Goal: Task Accomplishment & Management: Manage account settings

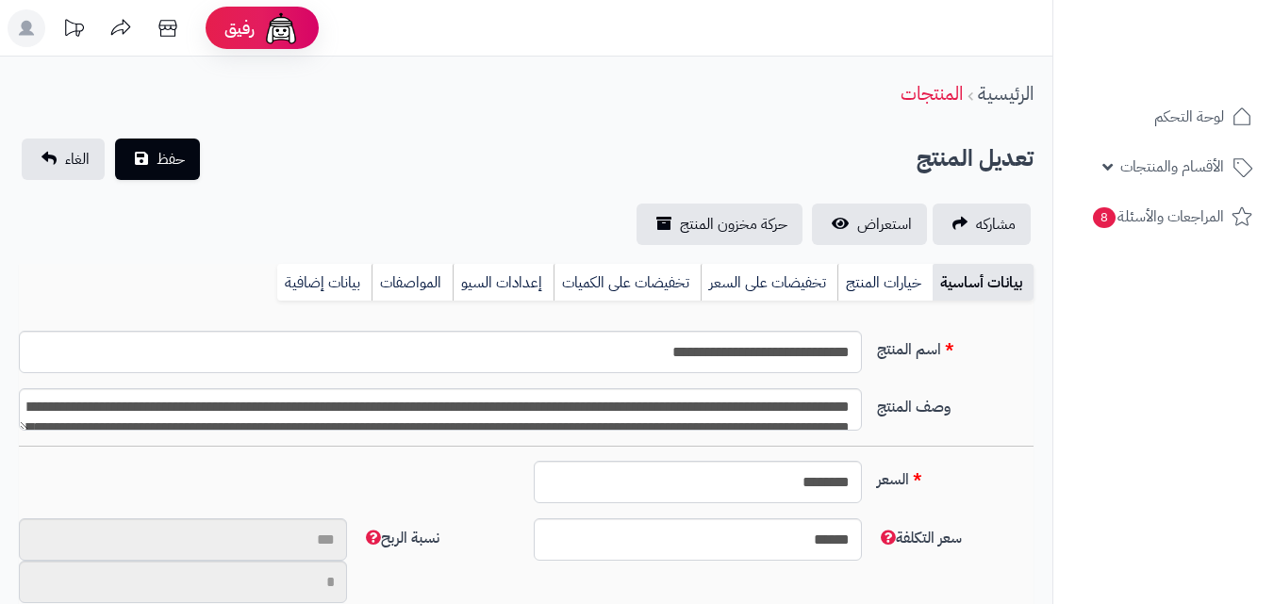
type input "**"
type input "**********"
type input "******"
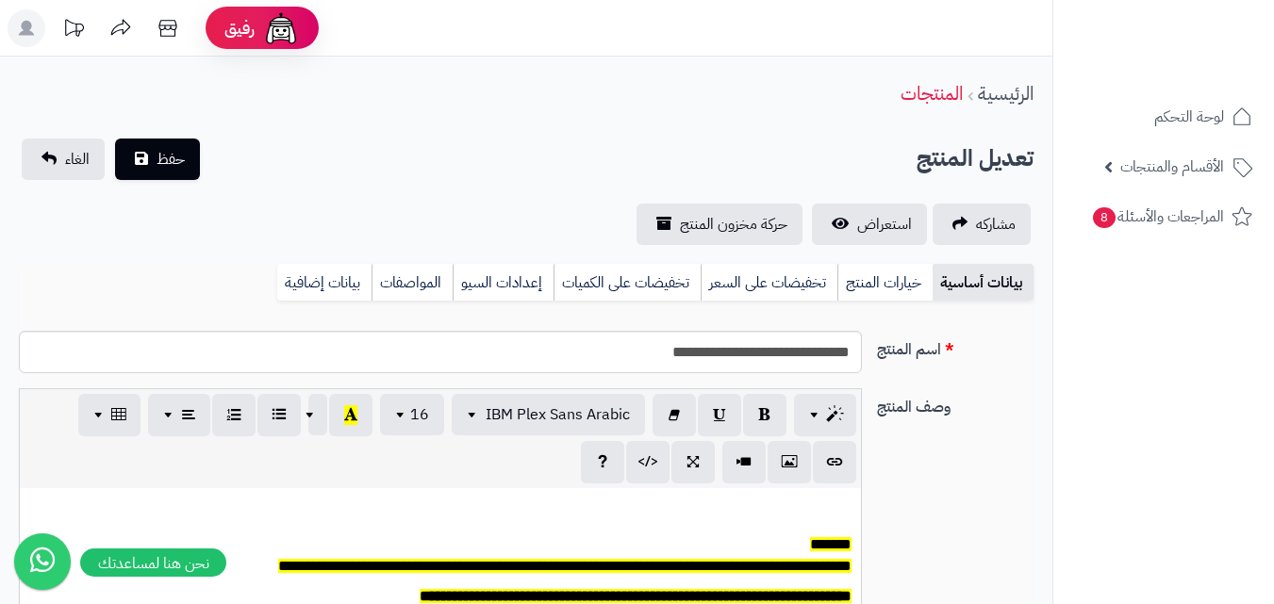
scroll to position [156, 0]
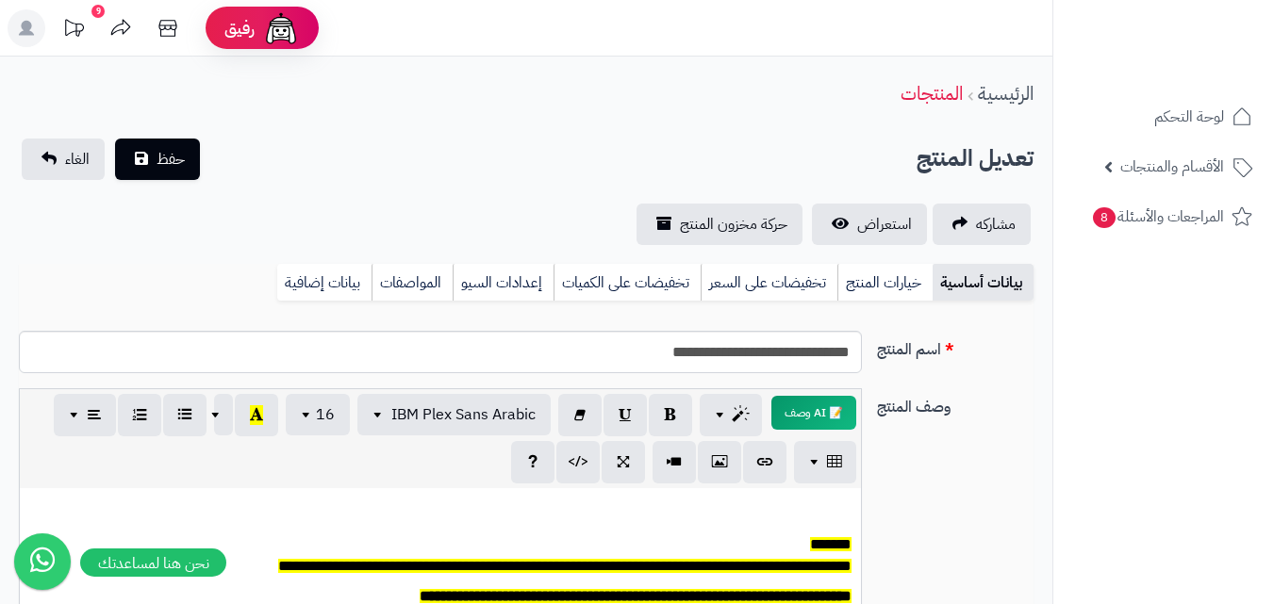
click at [28, 32] on icon at bounding box center [26, 28] width 15 height 15
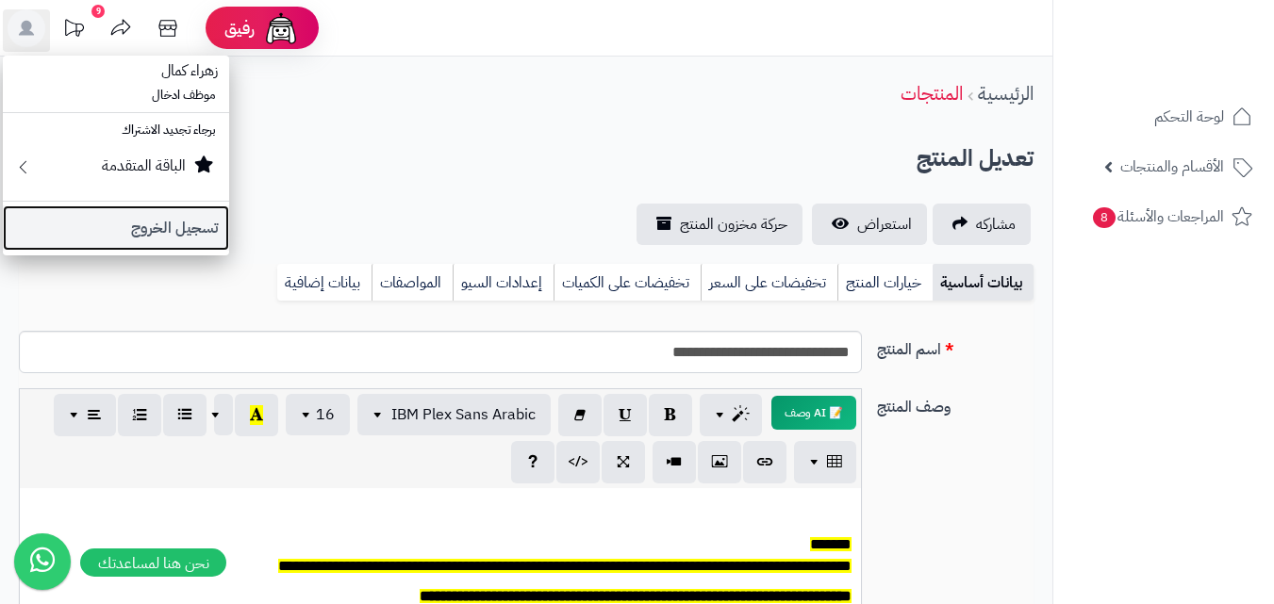
click at [154, 216] on link "تسجيل الخروج" at bounding box center [116, 228] width 226 height 45
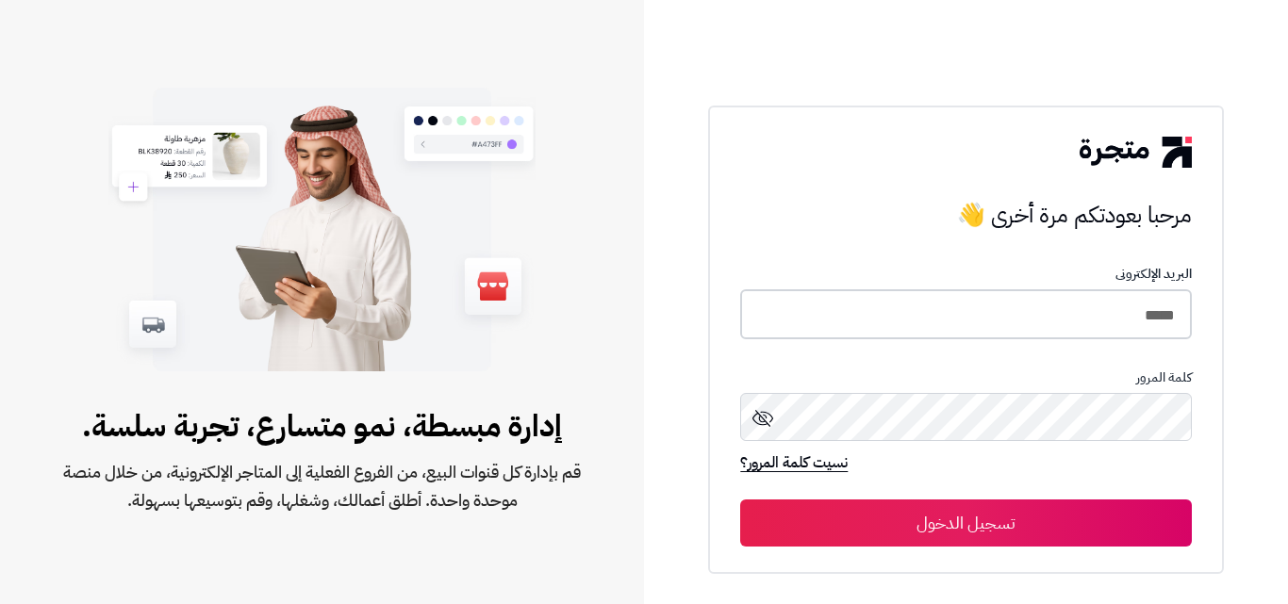
click at [1080, 320] on input "*****" at bounding box center [965, 314] width 451 height 50
type input "*****"
click at [740, 500] on button "تسجيل الدخول" at bounding box center [965, 523] width 451 height 47
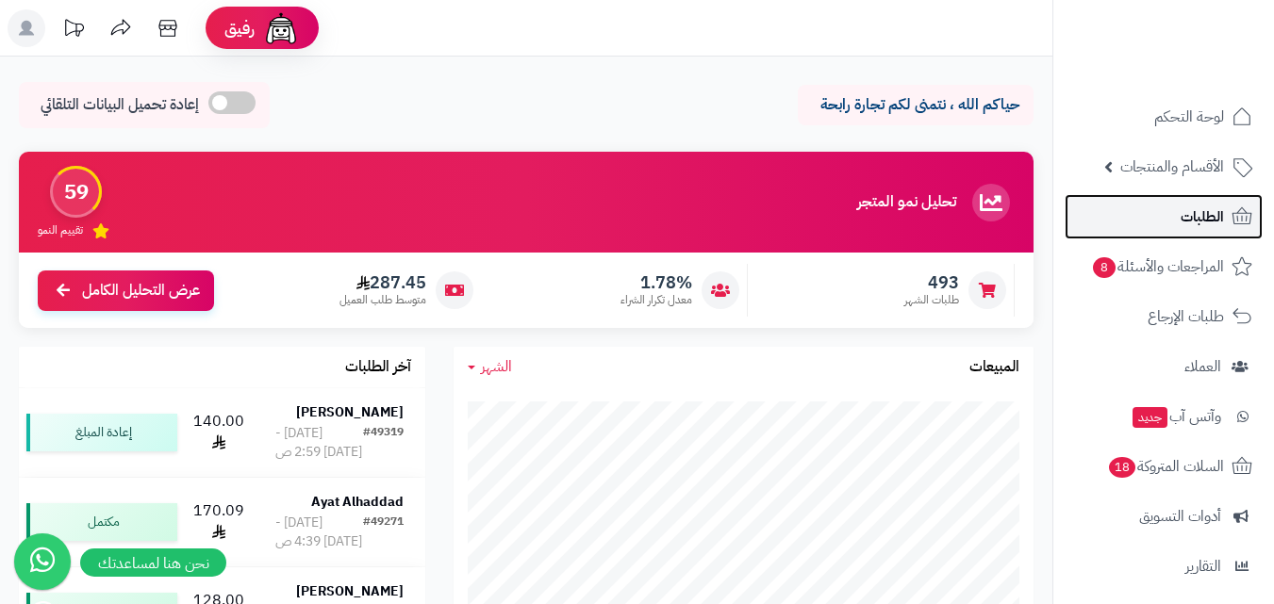
click at [1196, 223] on span "الطلبات" at bounding box center [1201, 217] width 43 height 26
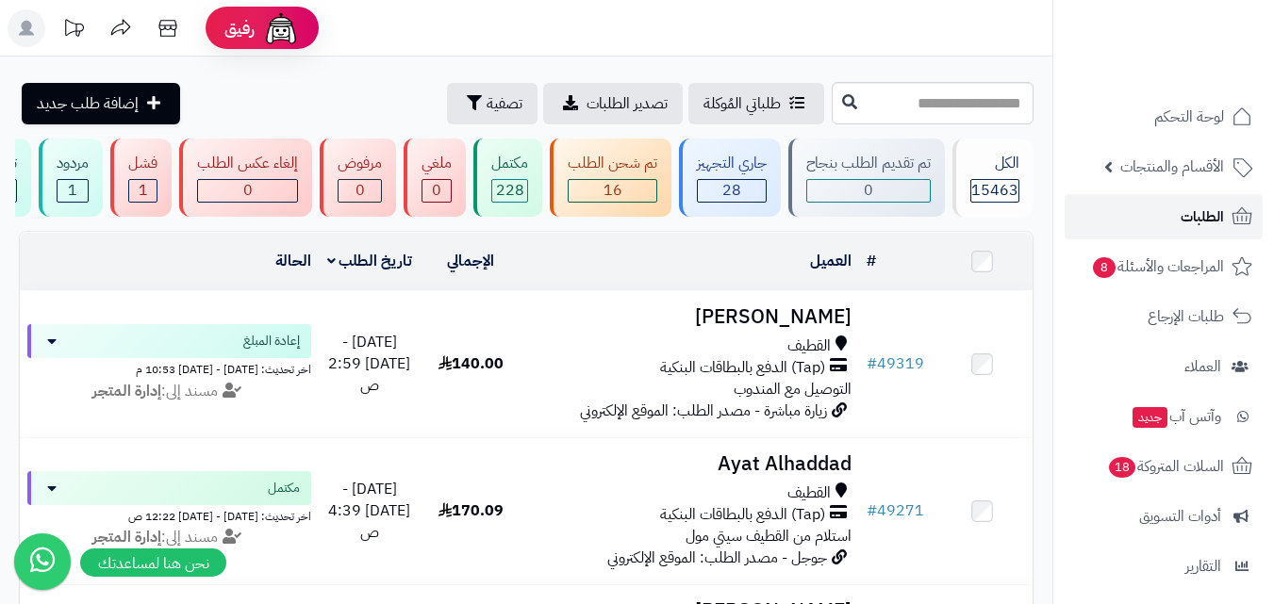
click at [1184, 217] on span "الطلبات" at bounding box center [1201, 217] width 43 height 26
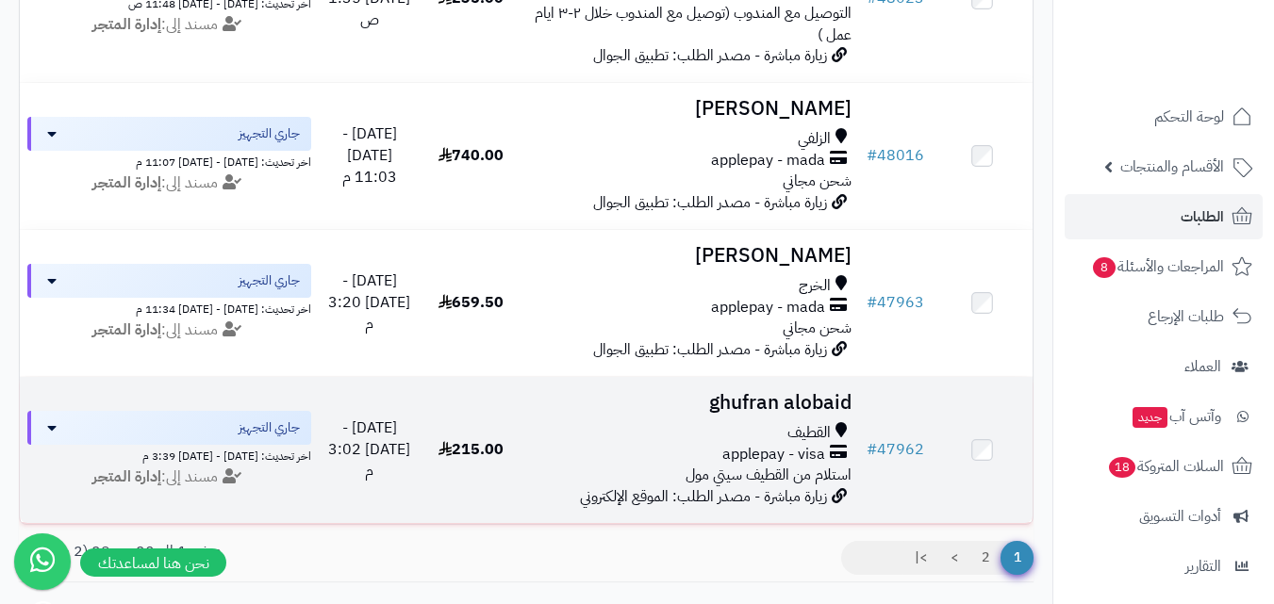
scroll to position [2880, 0]
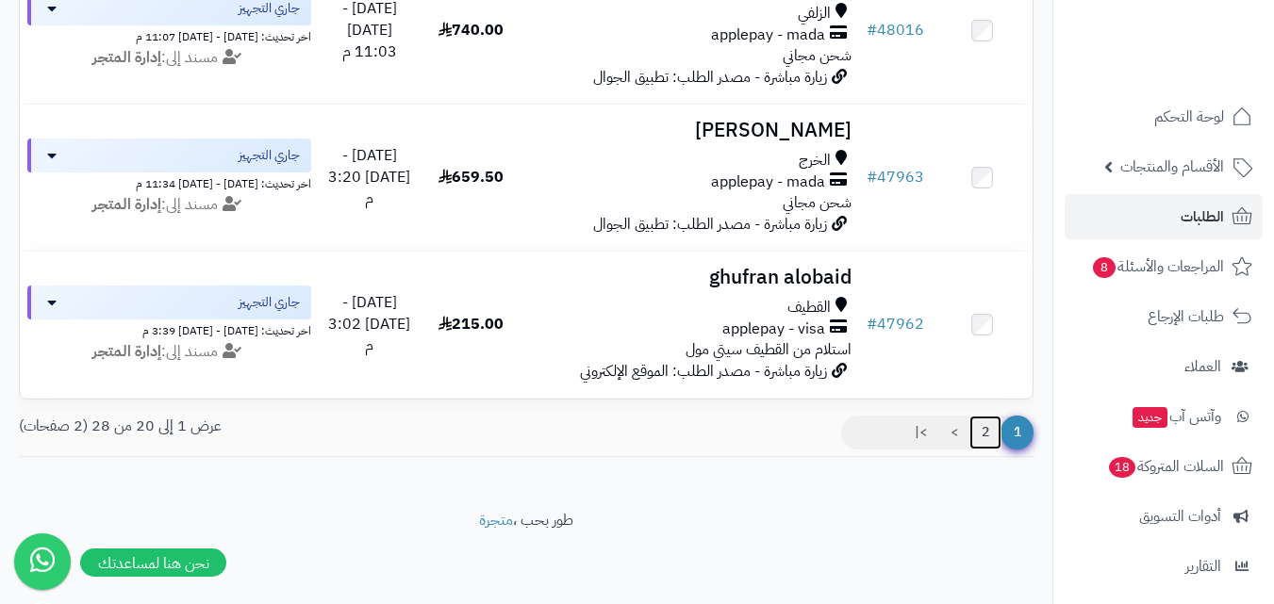
click at [976, 436] on link "2" at bounding box center [985, 433] width 32 height 34
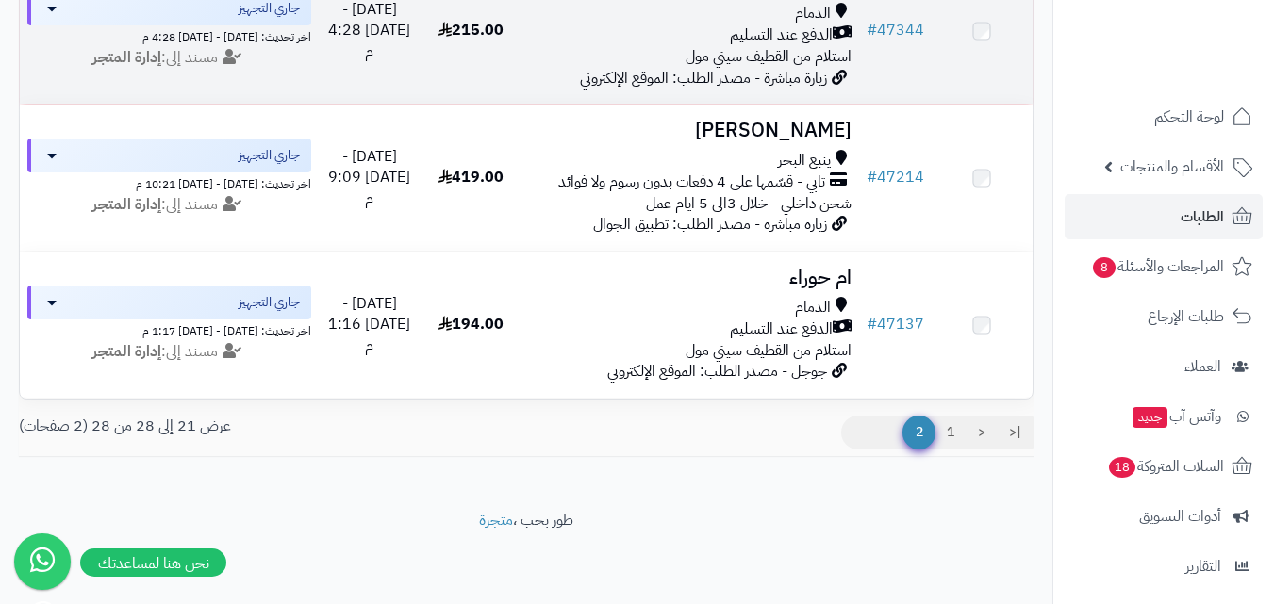
scroll to position [1115, 0]
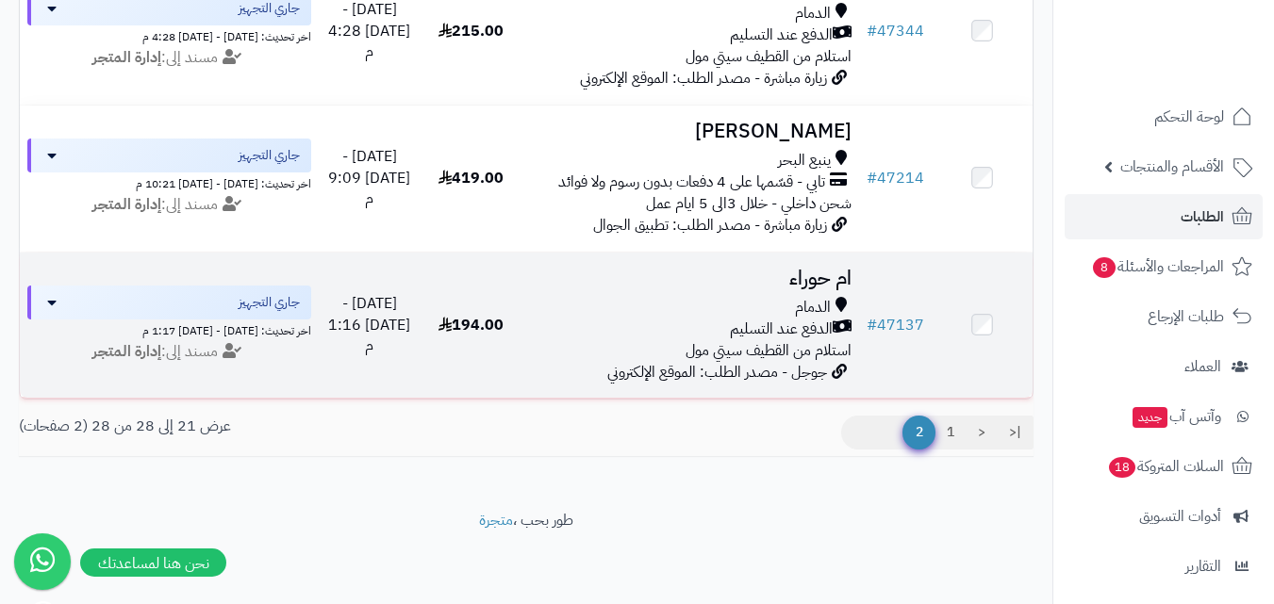
click at [770, 319] on span "الدفع عند التسليم" at bounding box center [781, 330] width 103 height 22
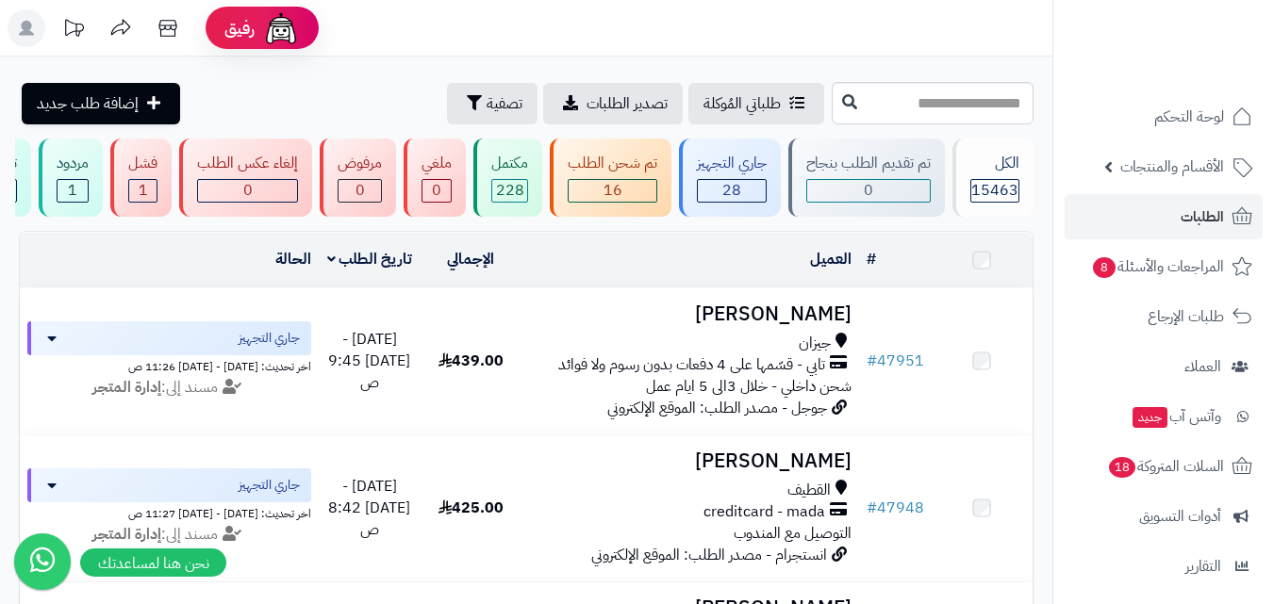
scroll to position [1115, 0]
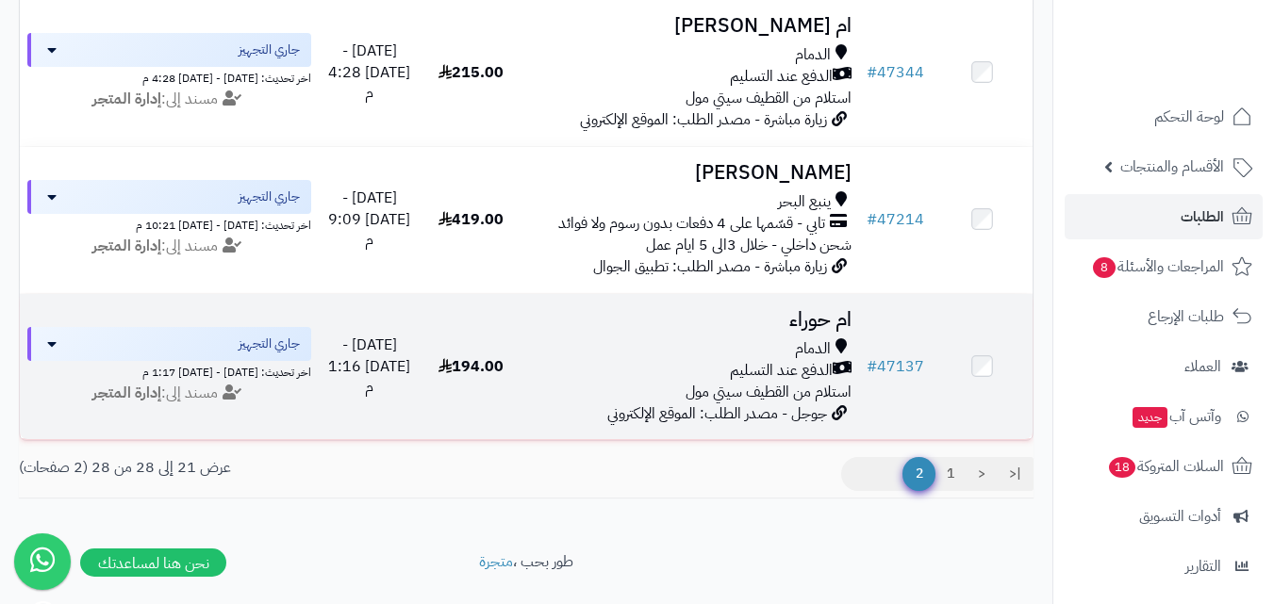
scroll to position [1115, 0]
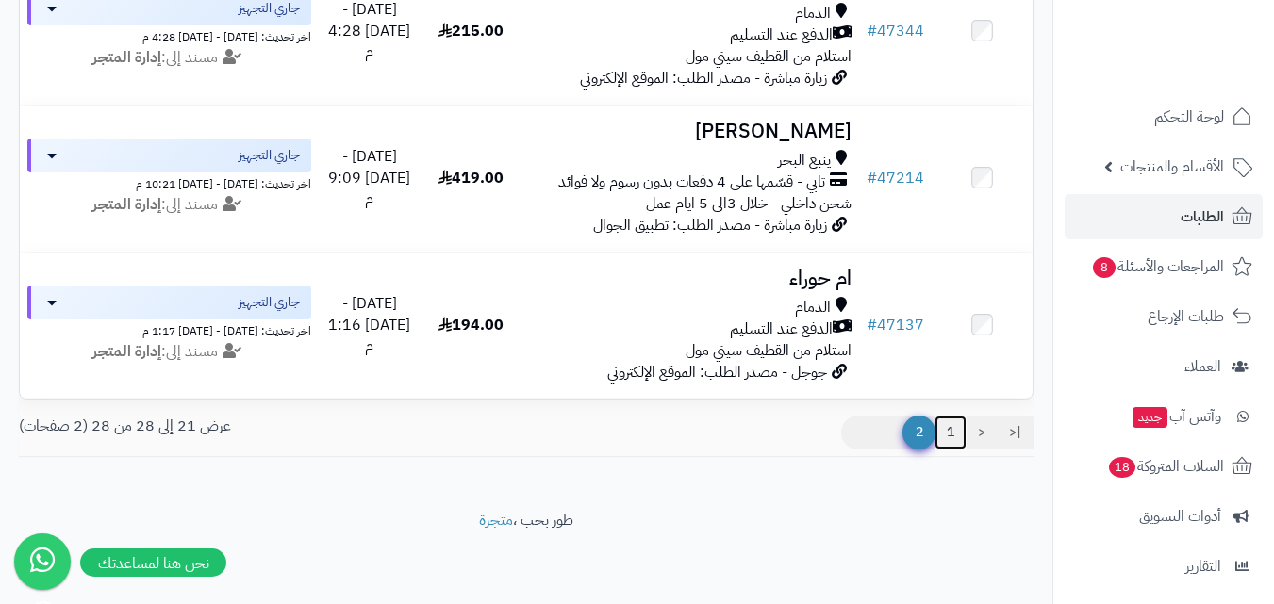
click at [956, 427] on link "1" at bounding box center [950, 433] width 32 height 34
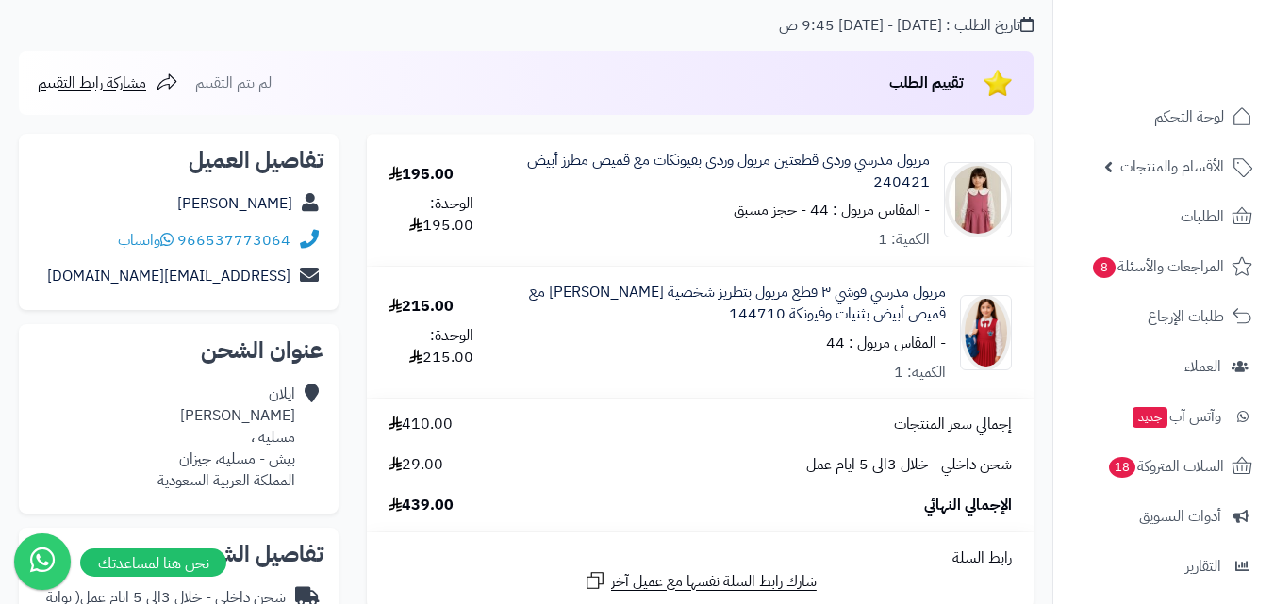
scroll to position [189, 0]
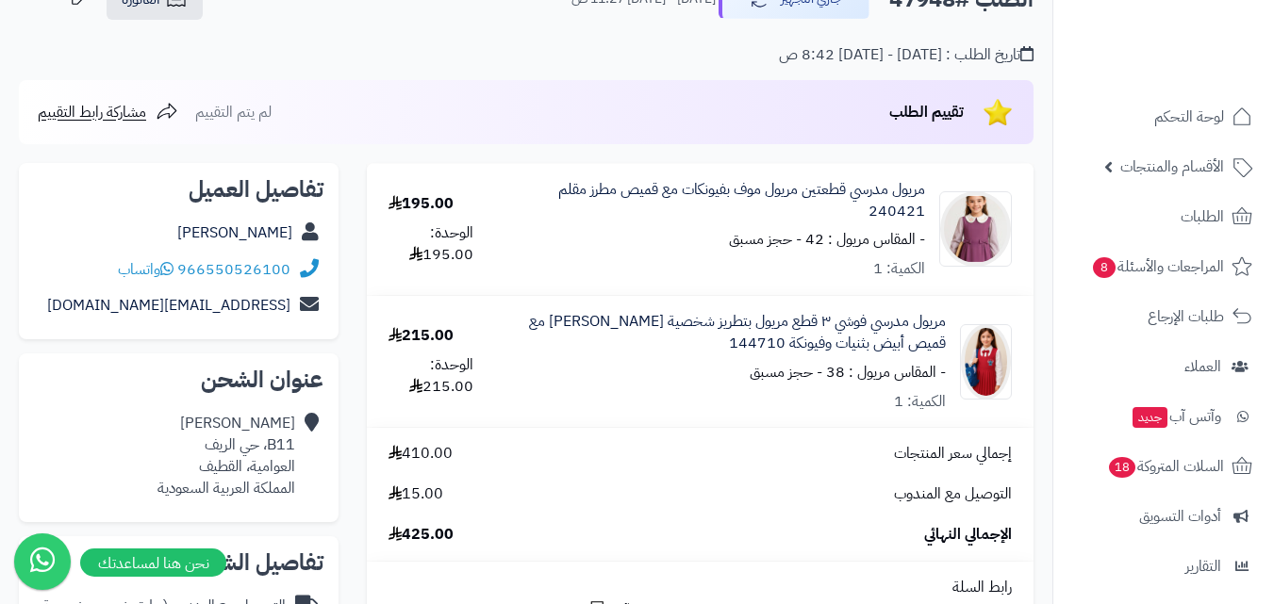
scroll to position [94, 0]
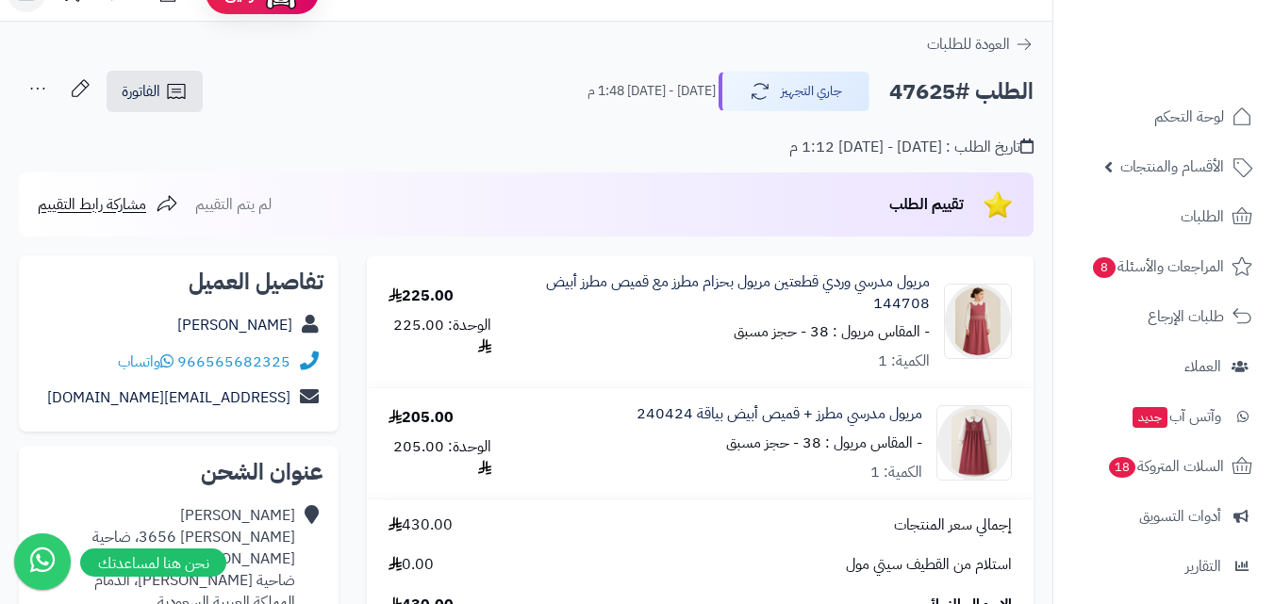
scroll to position [94, 0]
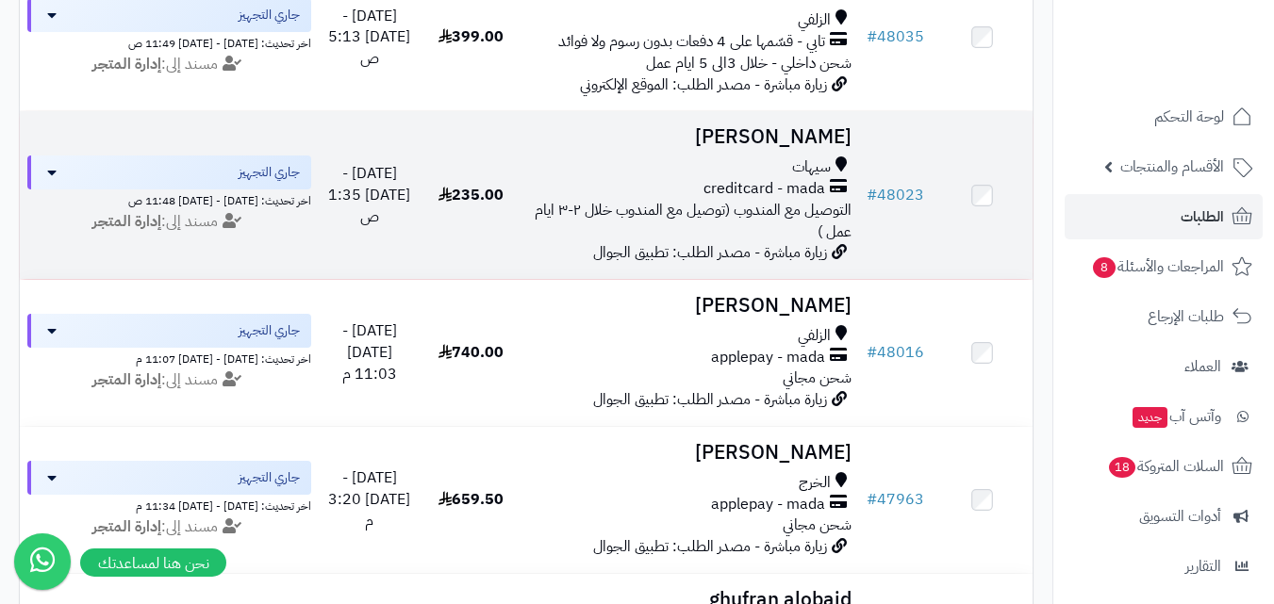
scroll to position [2786, 0]
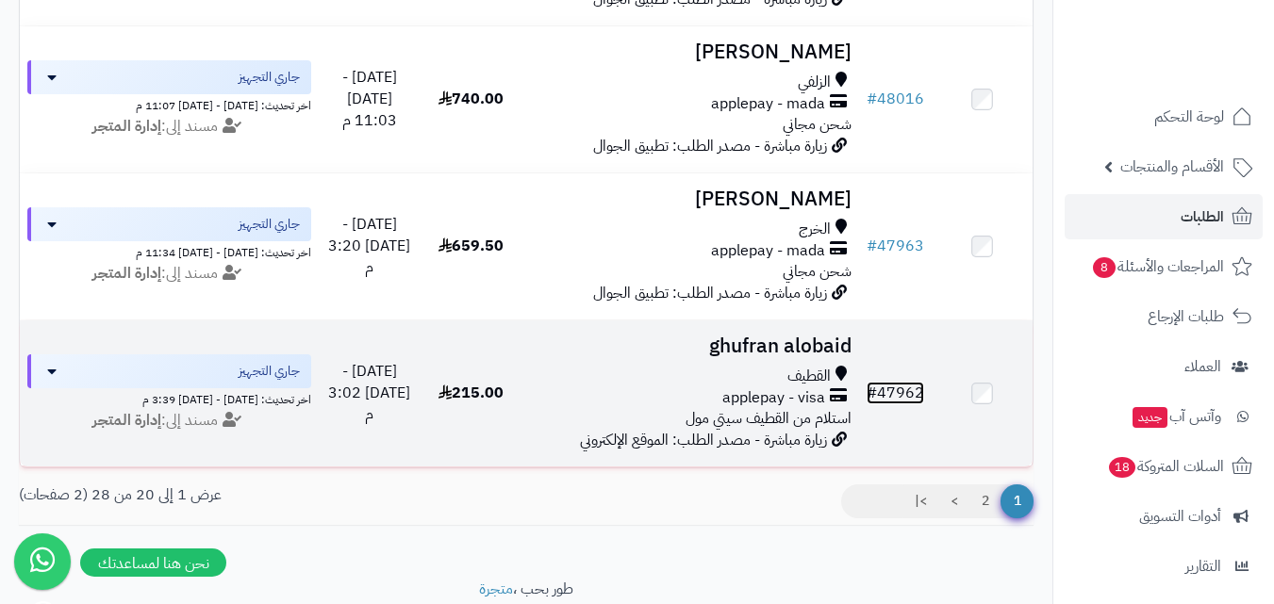
drag, startPoint x: 767, startPoint y: 359, endPoint x: 878, endPoint y: 397, distance: 117.5
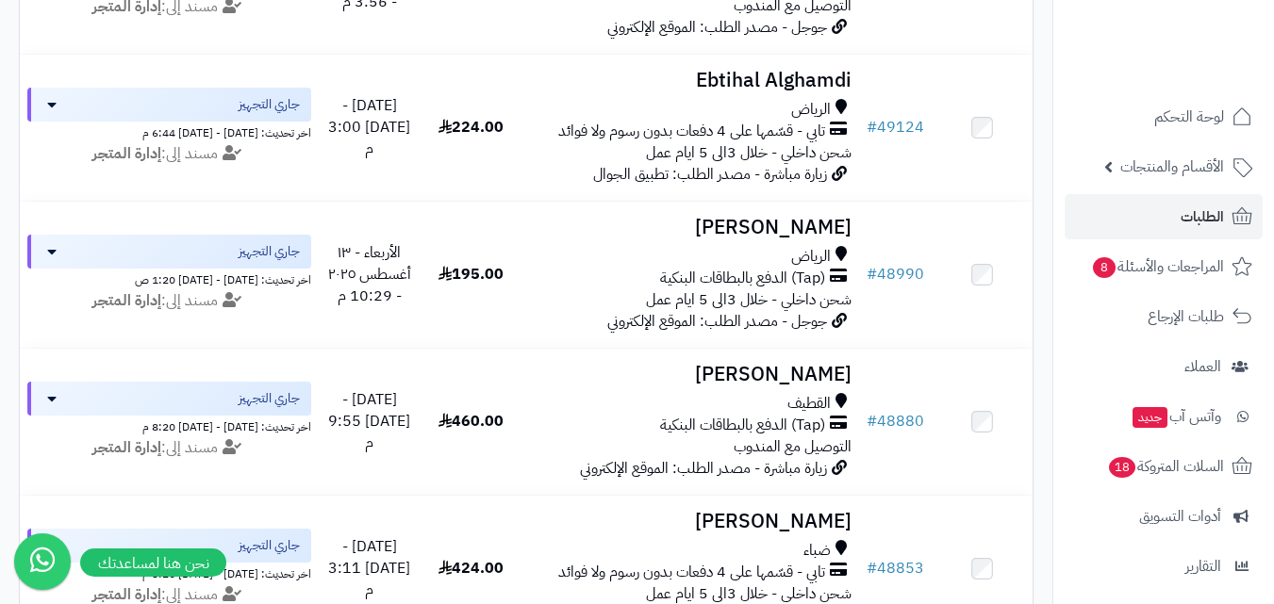
scroll to position [335, 0]
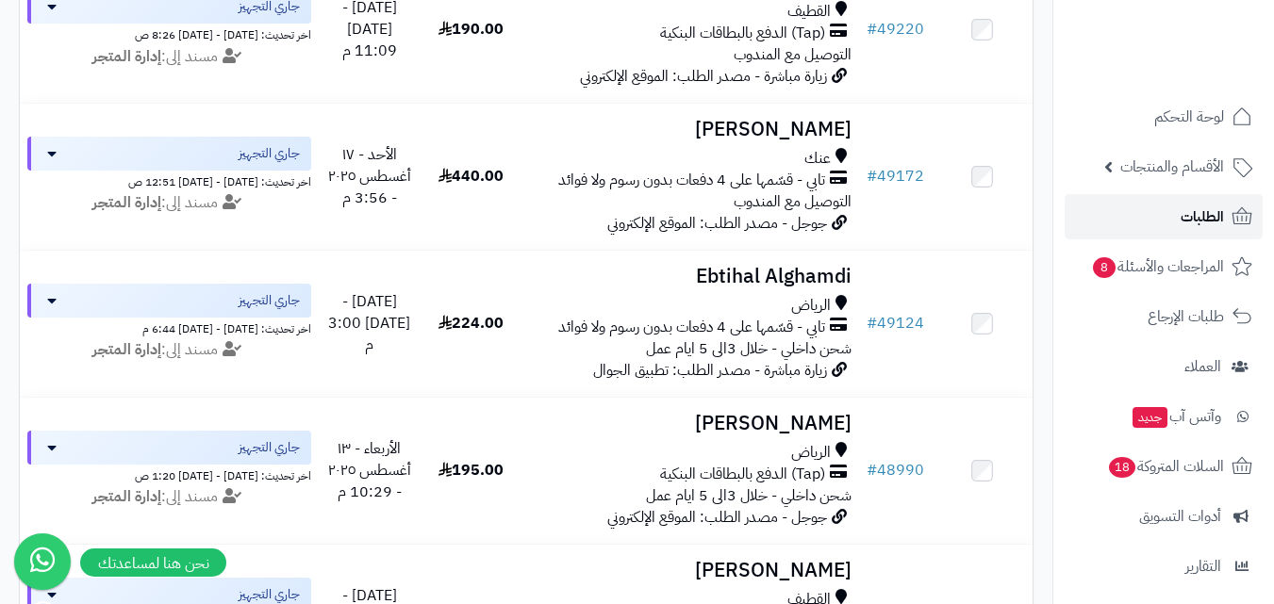
click at [1174, 223] on link "الطلبات" at bounding box center [1163, 216] width 198 height 45
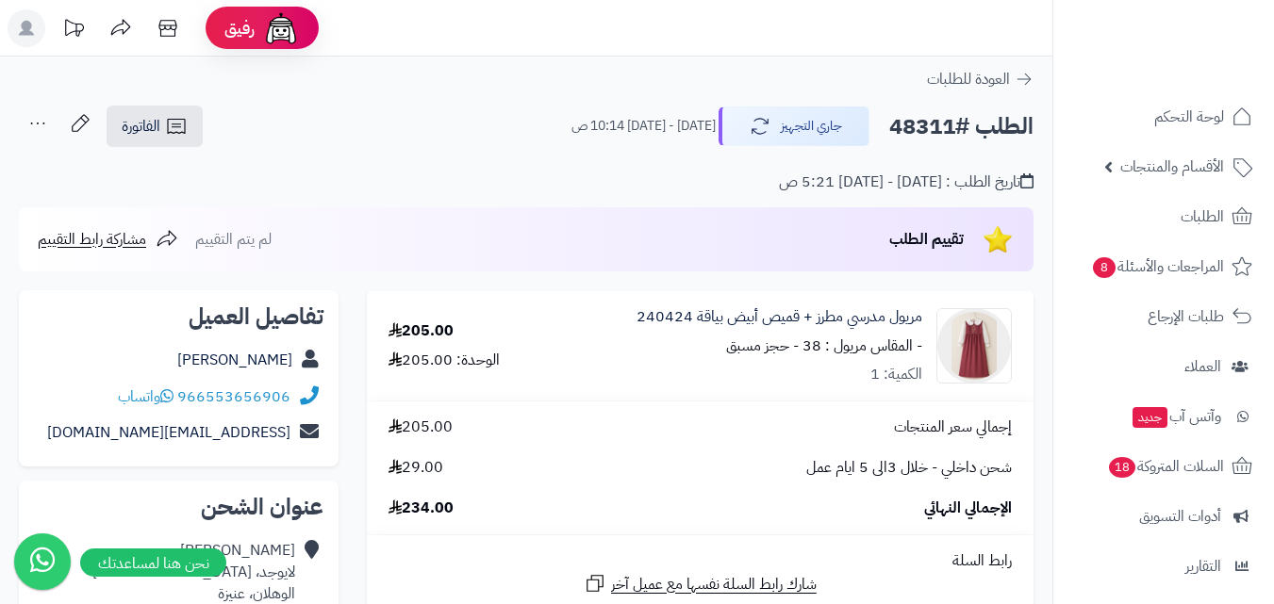
scroll to position [94, 0]
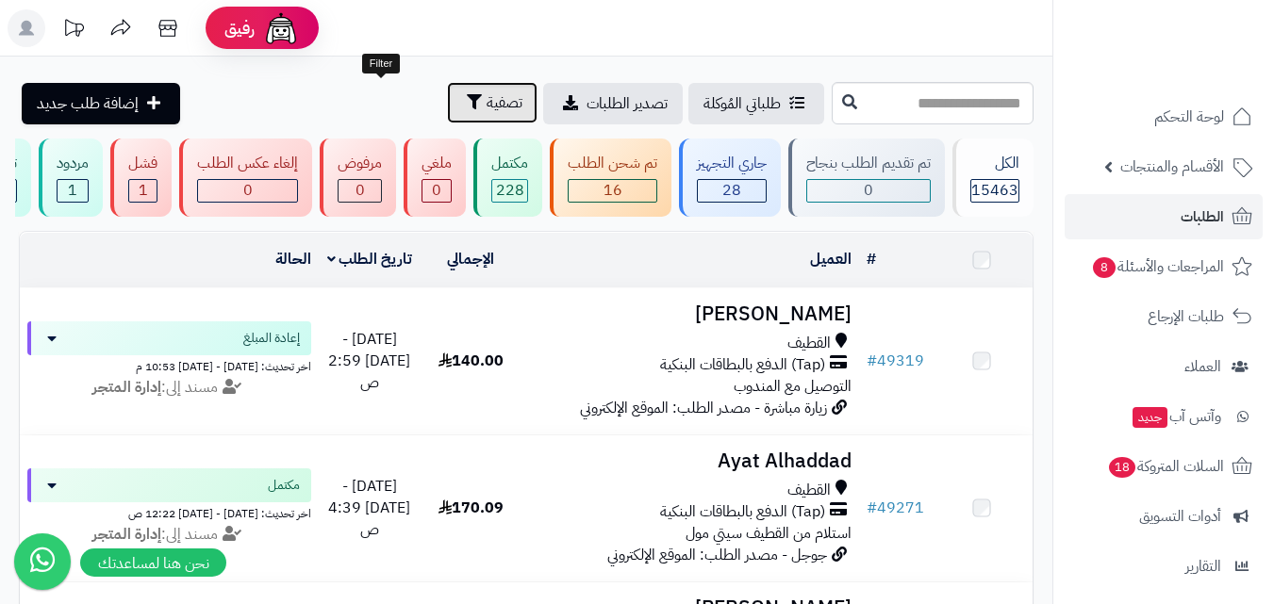
click at [447, 110] on button "تصفية" at bounding box center [492, 102] width 91 height 41
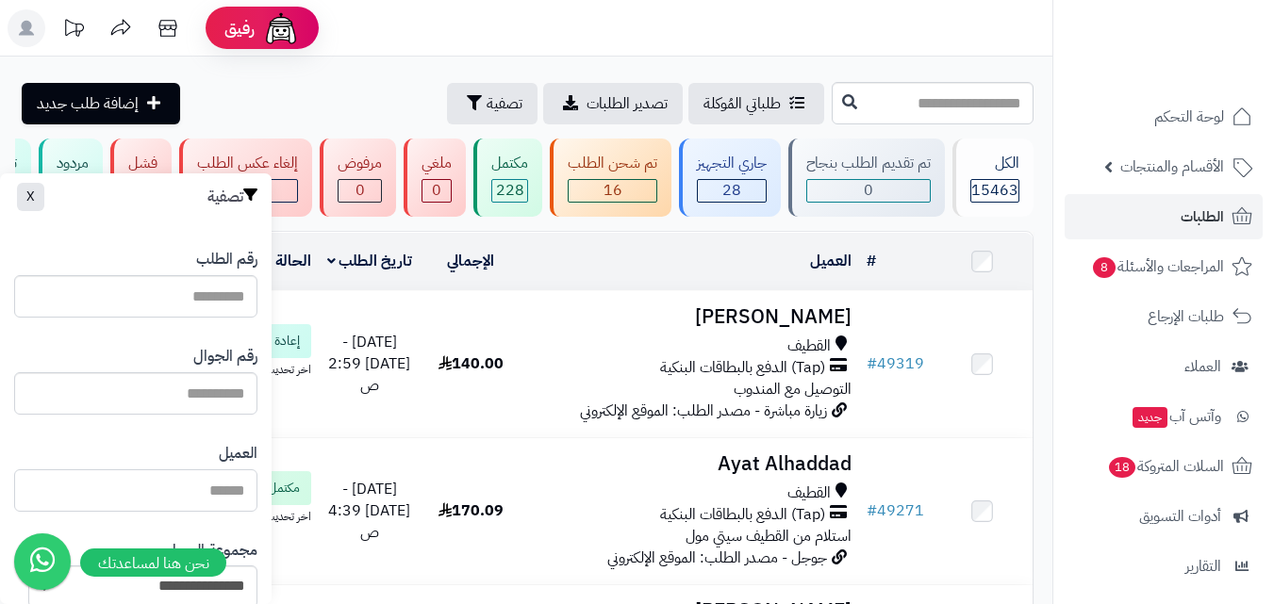
click at [216, 483] on input "العميل" at bounding box center [135, 491] width 243 height 42
type input "*"
type input "***"
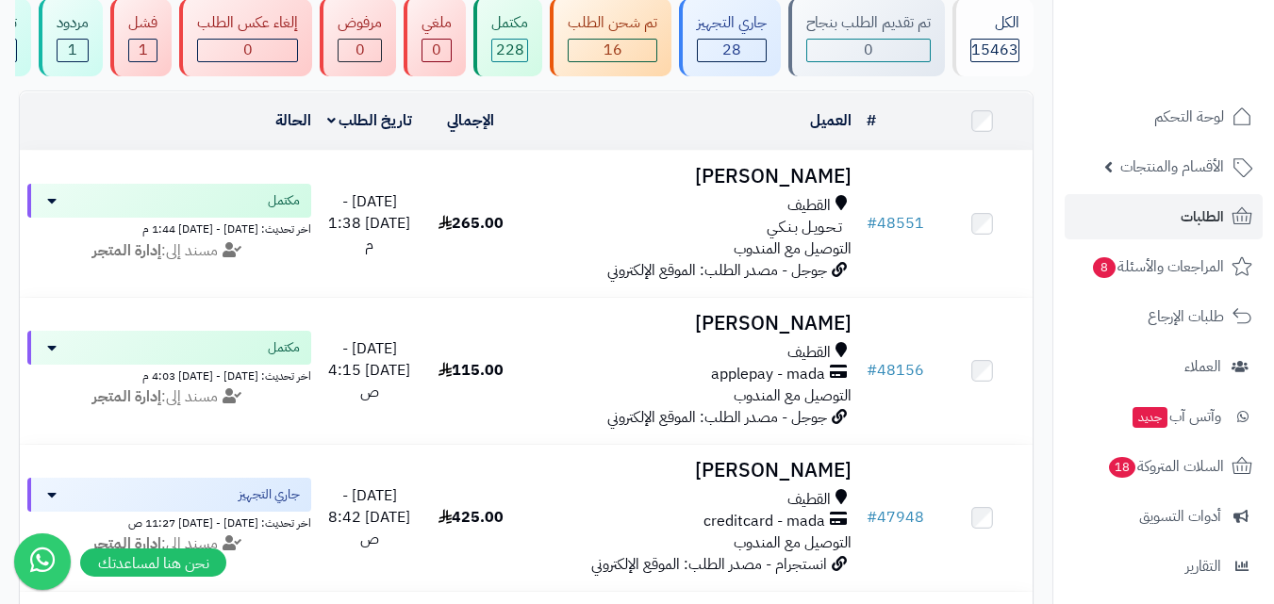
scroll to position [68, 0]
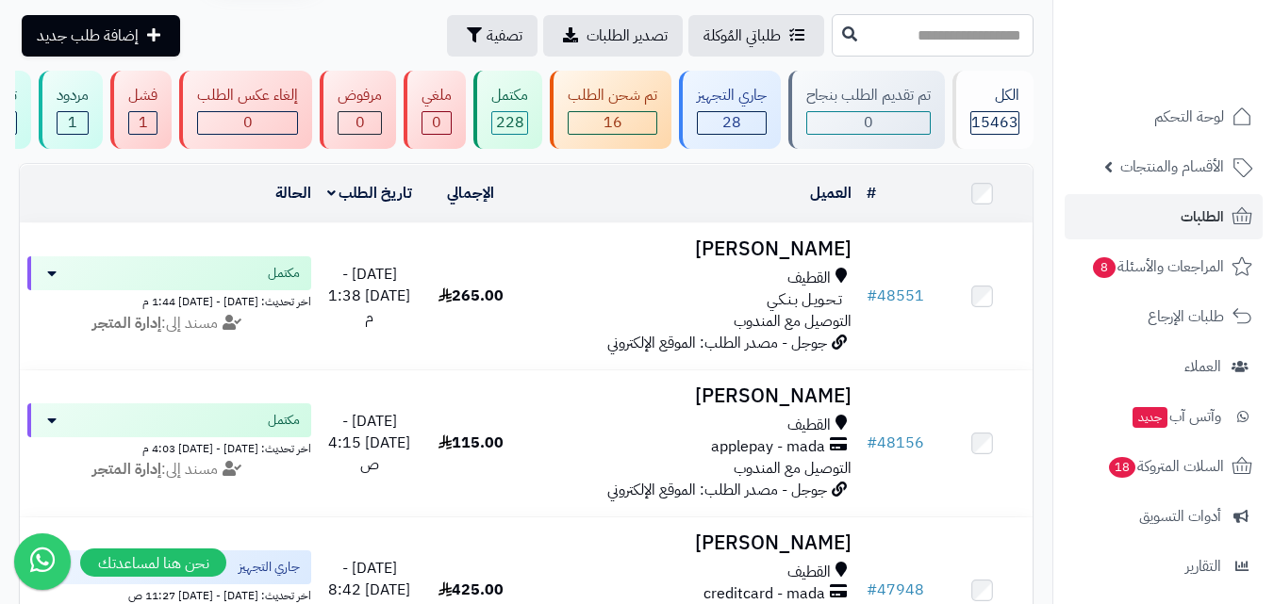
click at [985, 34] on input "text" at bounding box center [933, 35] width 202 height 42
type input "**"
click at [1164, 210] on link "الطلبات" at bounding box center [1163, 216] width 198 height 45
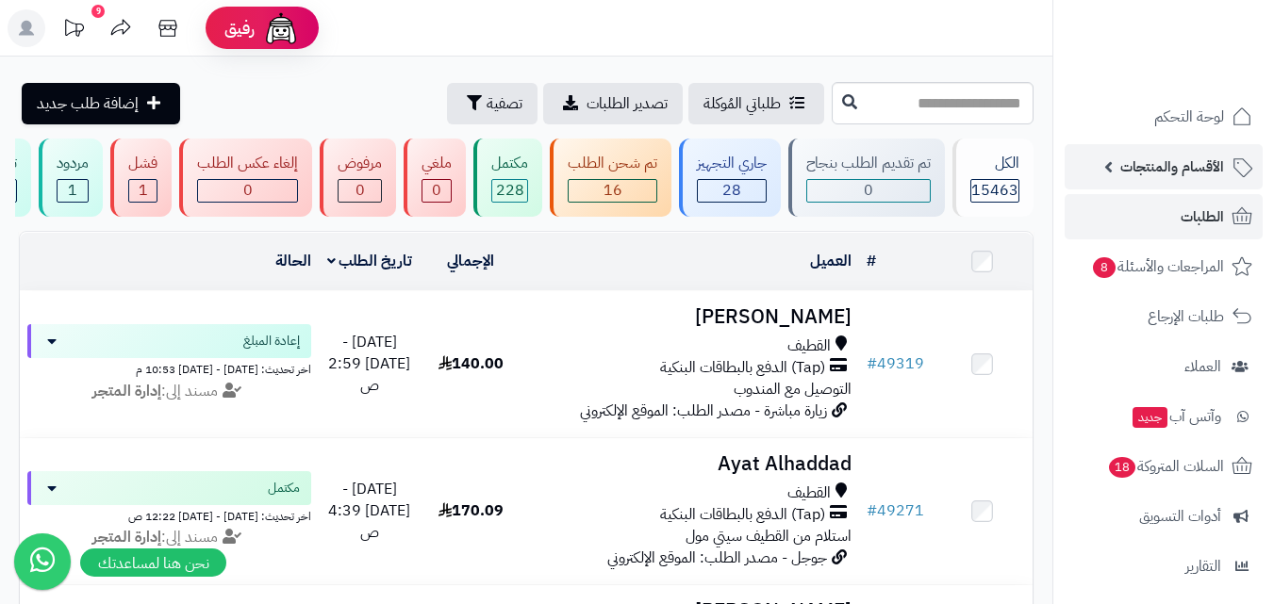
click at [1243, 175] on icon at bounding box center [1241, 167] width 23 height 23
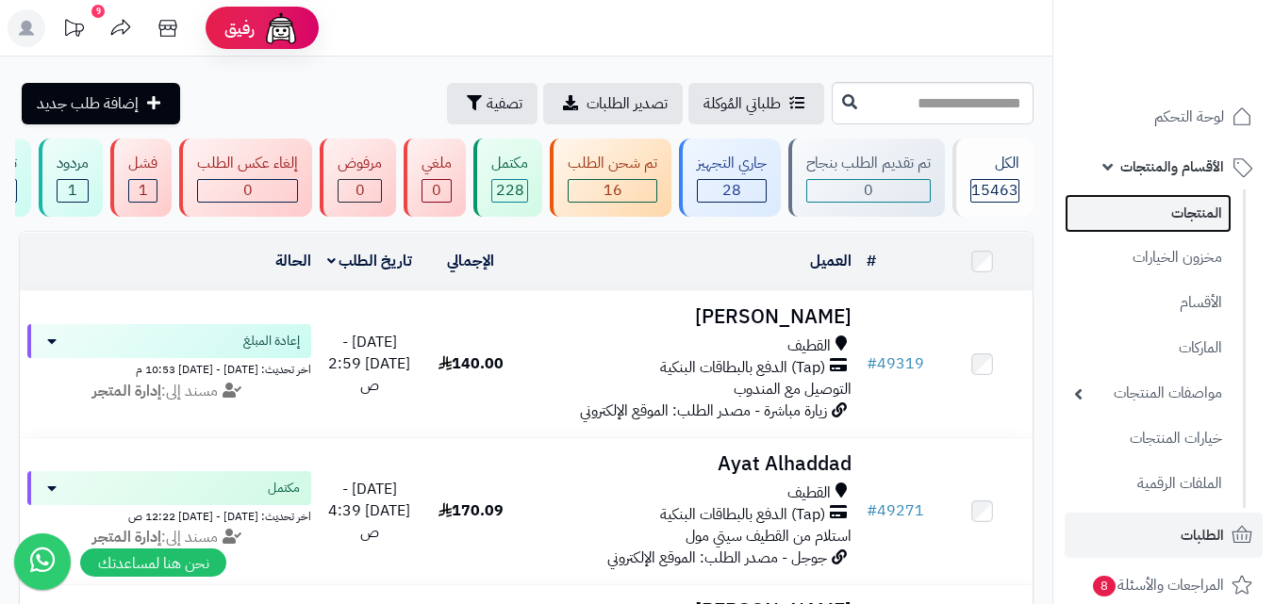
click at [1230, 211] on link "المنتجات" at bounding box center [1147, 213] width 167 height 39
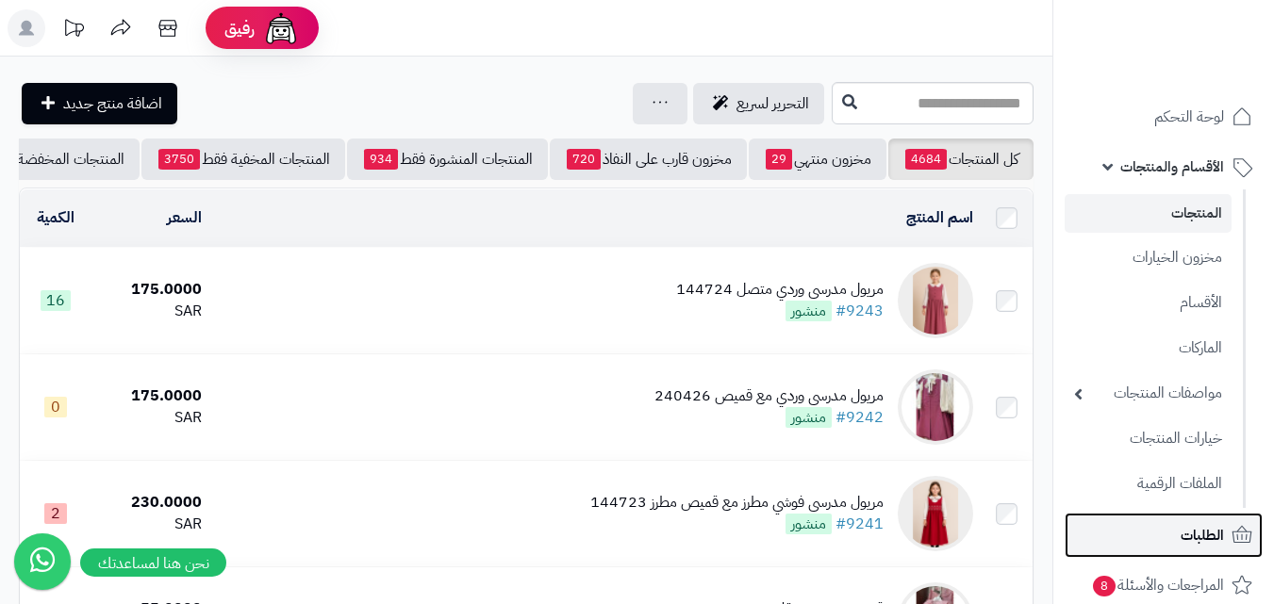
click at [1211, 521] on link "الطلبات" at bounding box center [1163, 535] width 198 height 45
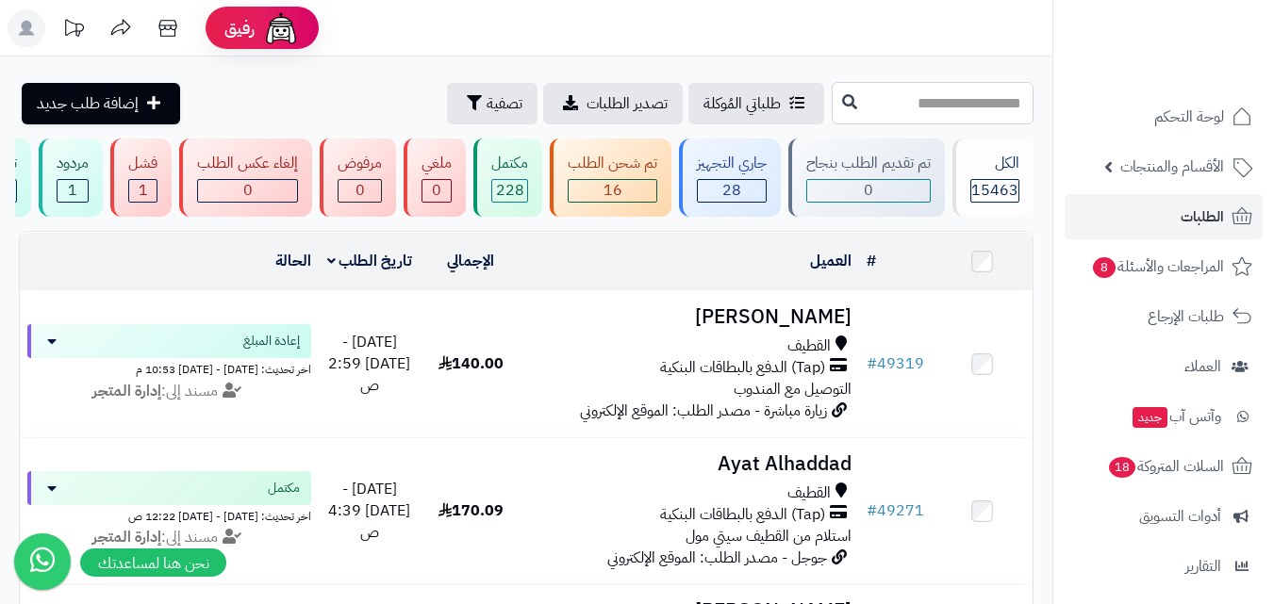
click at [918, 110] on input "text" at bounding box center [933, 103] width 202 height 42
type input "*****"
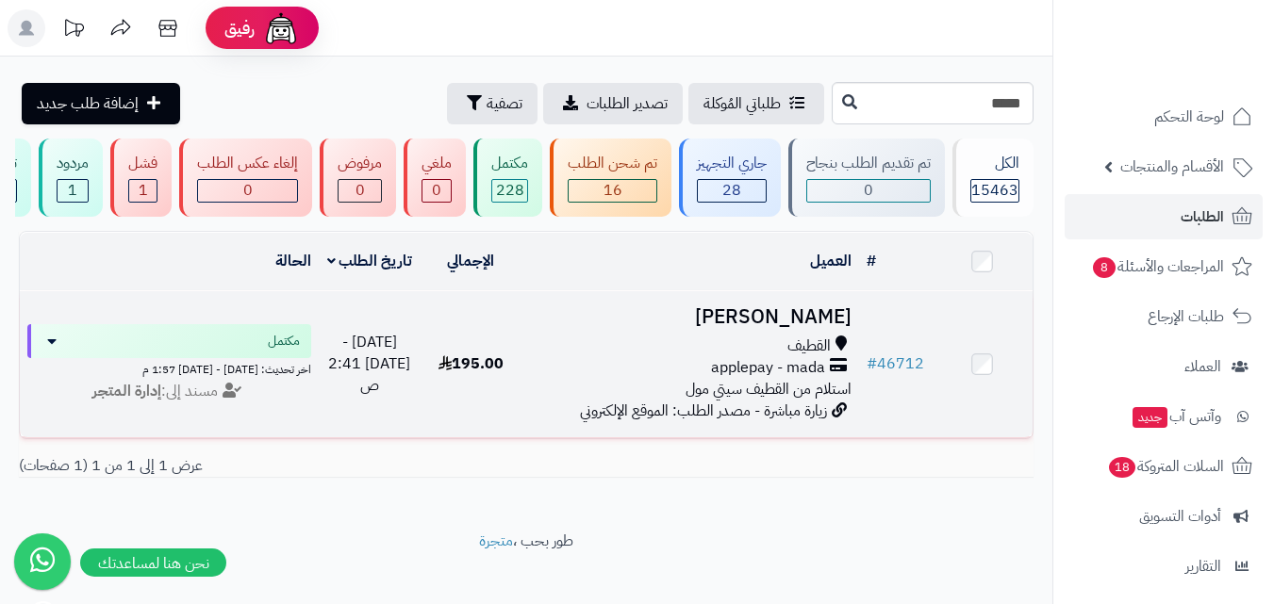
click at [828, 357] on span "القطيف" at bounding box center [808, 347] width 43 height 22
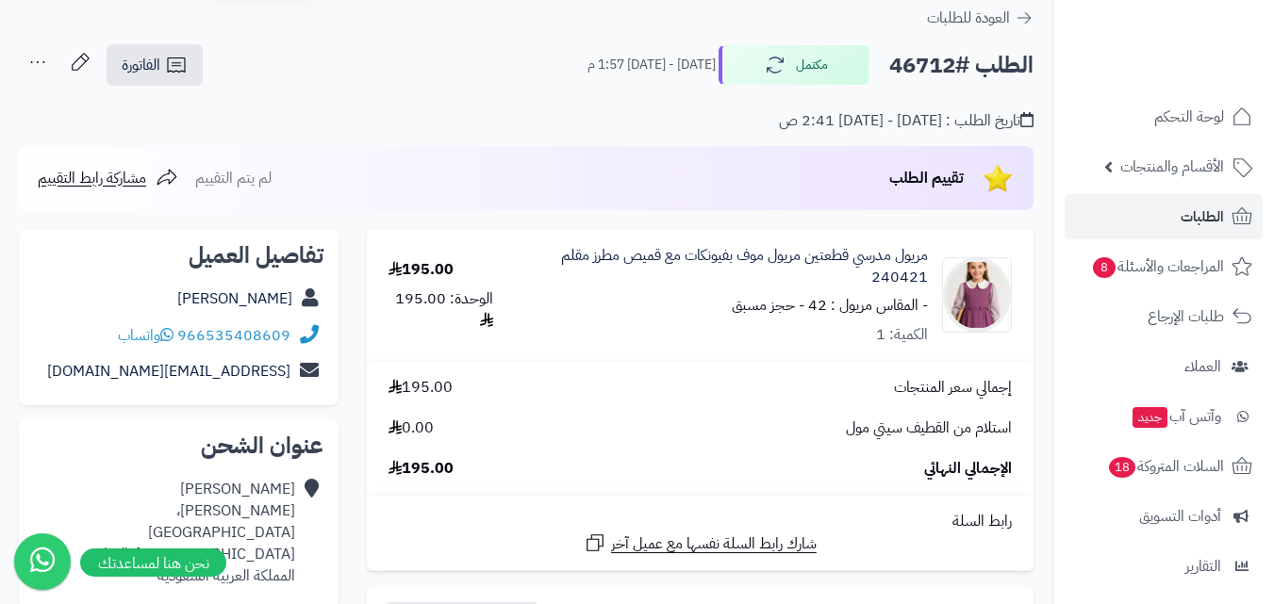
scroll to position [56, 0]
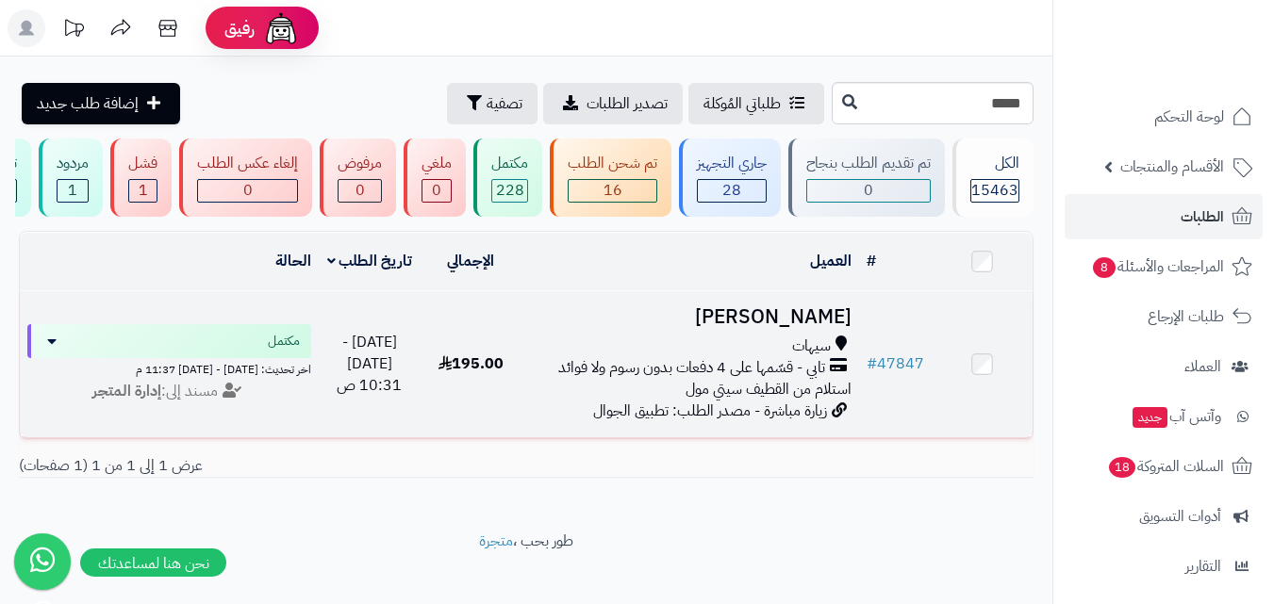
click at [689, 378] on span "تابي - قسّمها على 4 دفعات بدون رسوم ولا فوائد" at bounding box center [691, 368] width 267 height 22
